Goal: Check status

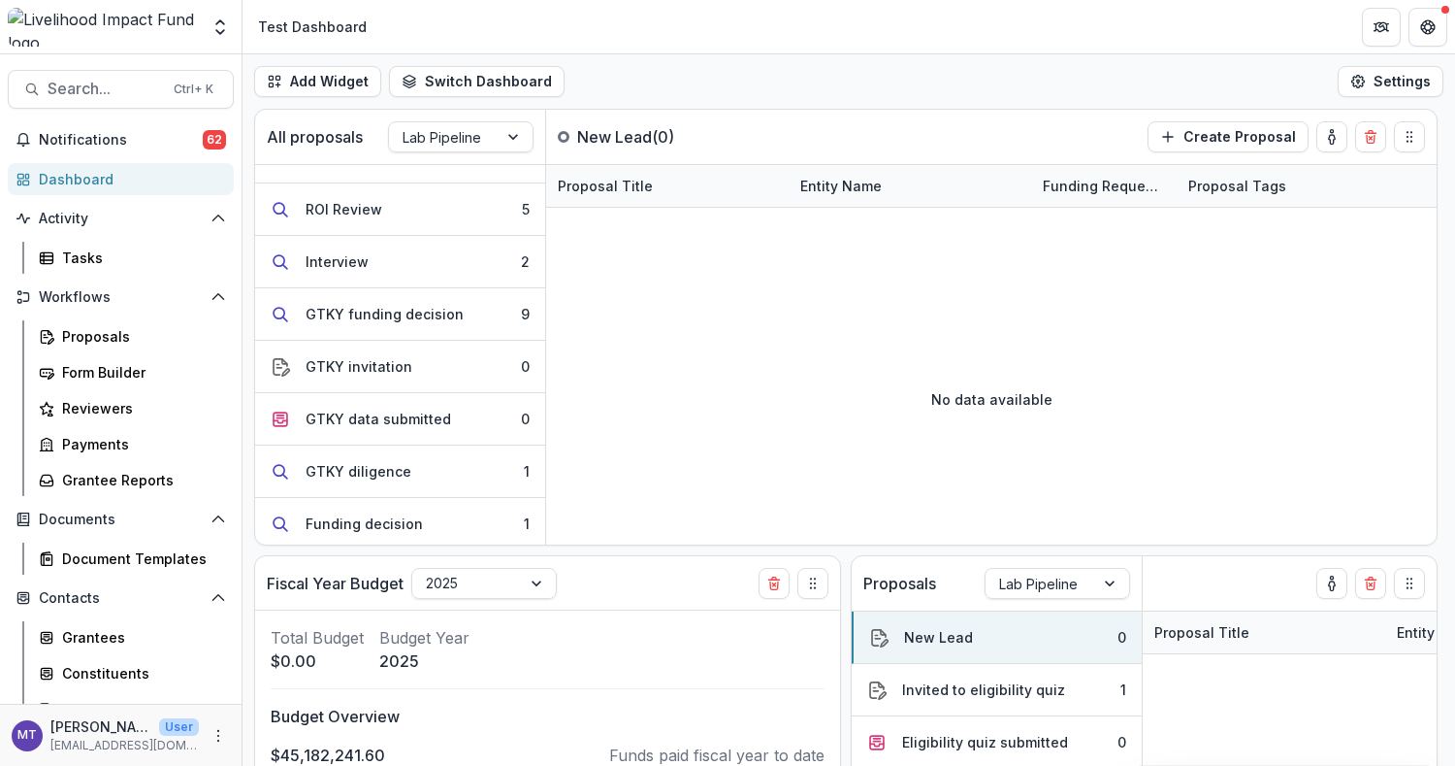
scroll to position [298, 0]
click at [450, 326] on button "GTKY funding decision 9" at bounding box center [400, 312] width 290 height 52
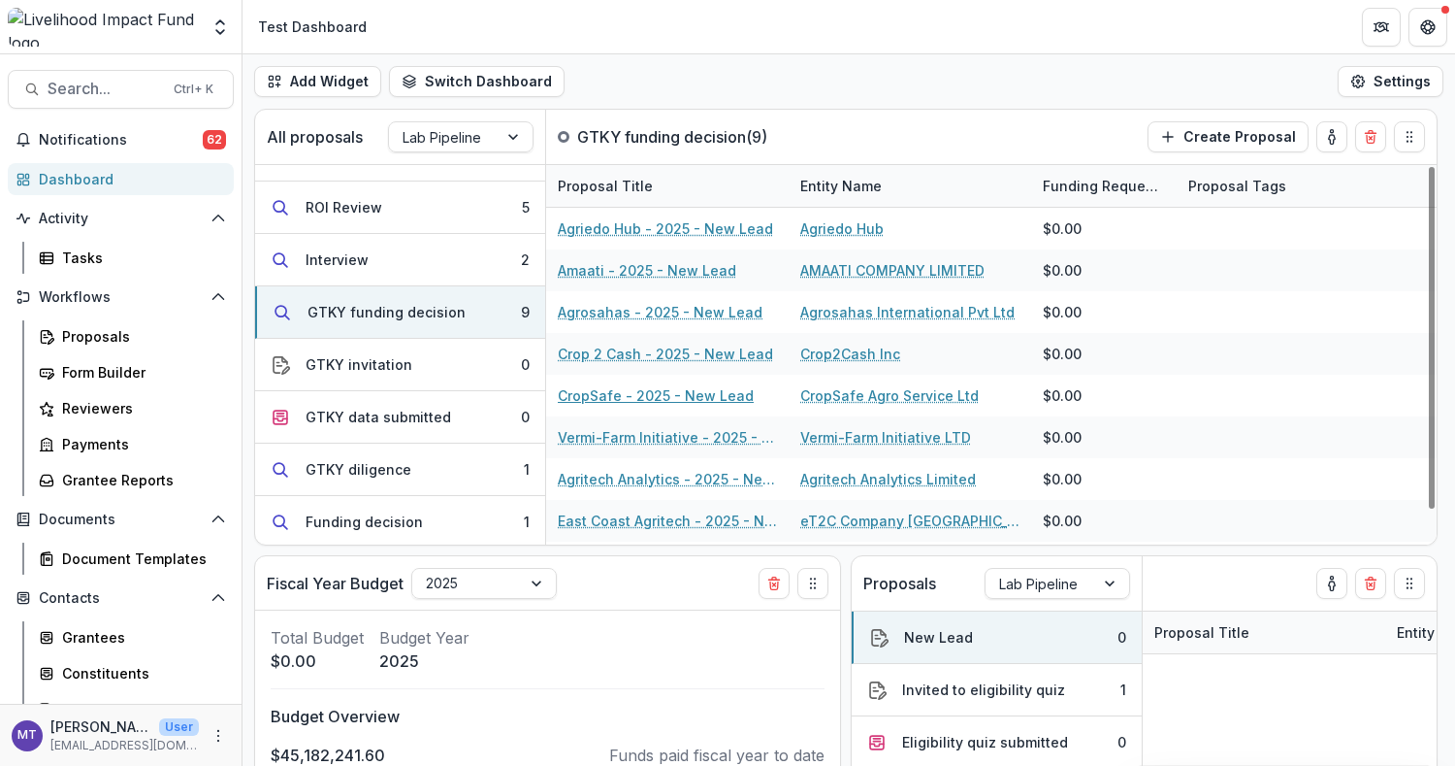
scroll to position [37, 0]
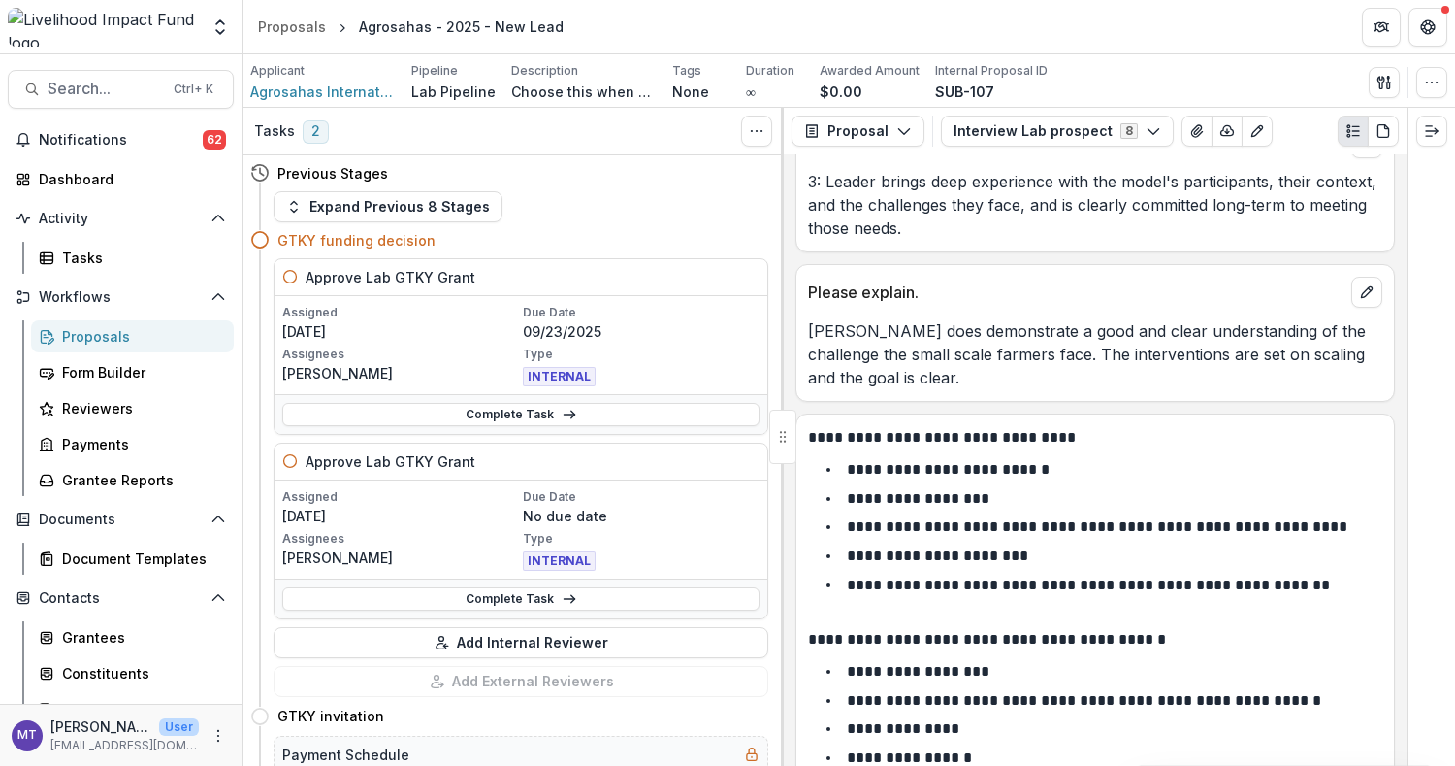
scroll to position [86, 0]
